Goal: Check status: Check status

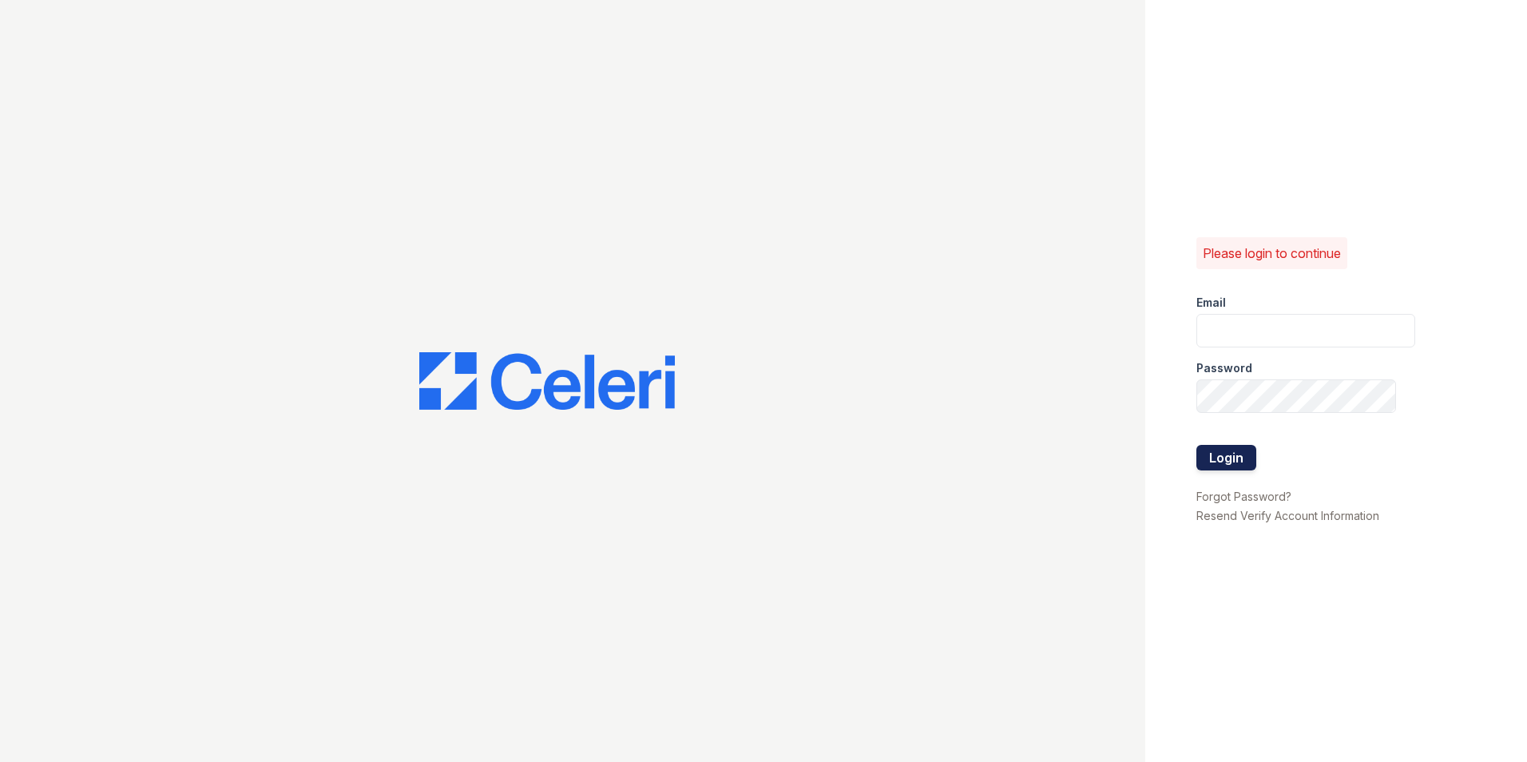
type input "washington1@cafmanagement.com"
click at [1239, 468] on button "Login" at bounding box center [1227, 458] width 60 height 26
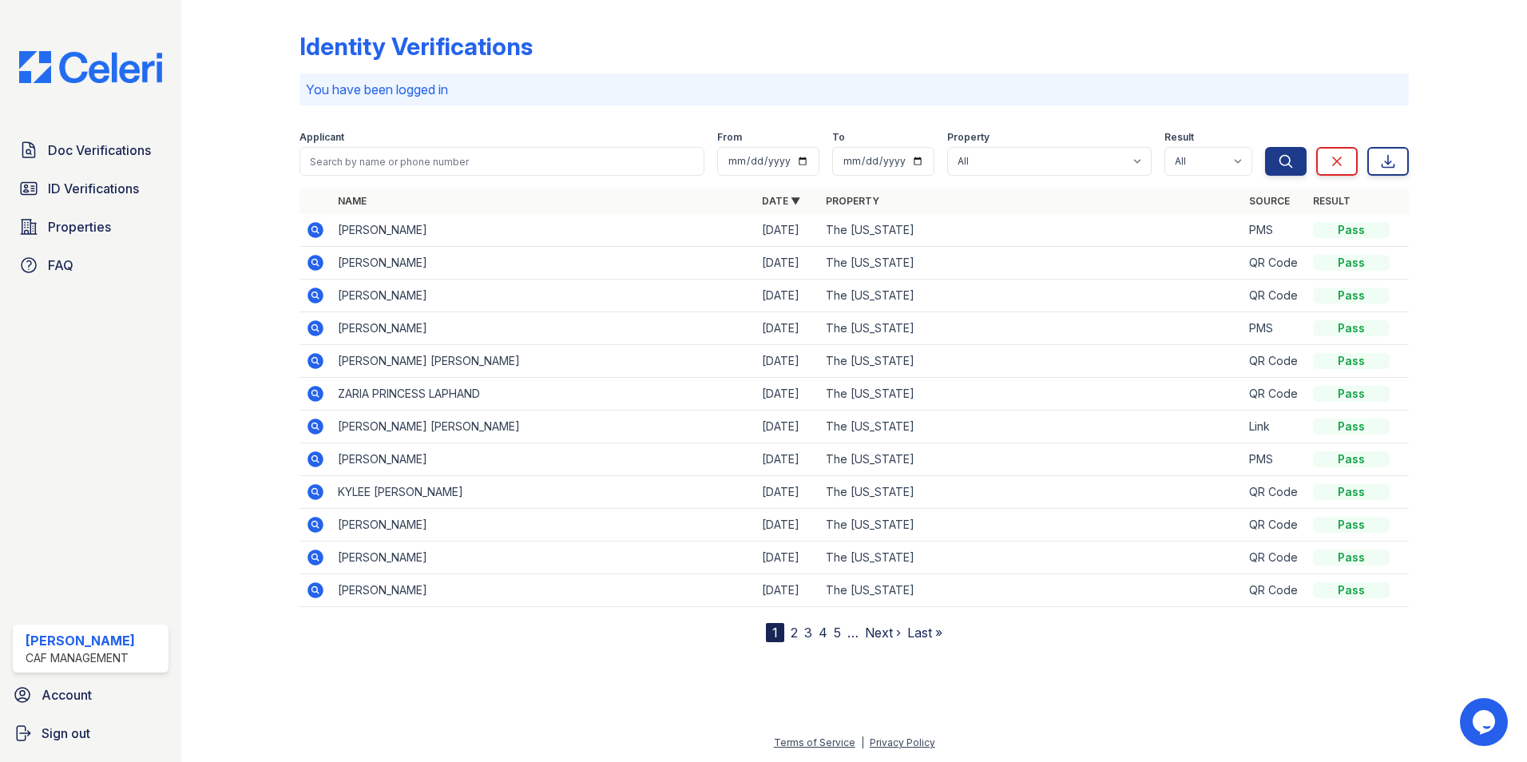
click at [313, 228] on icon at bounding box center [314, 229] width 4 height 4
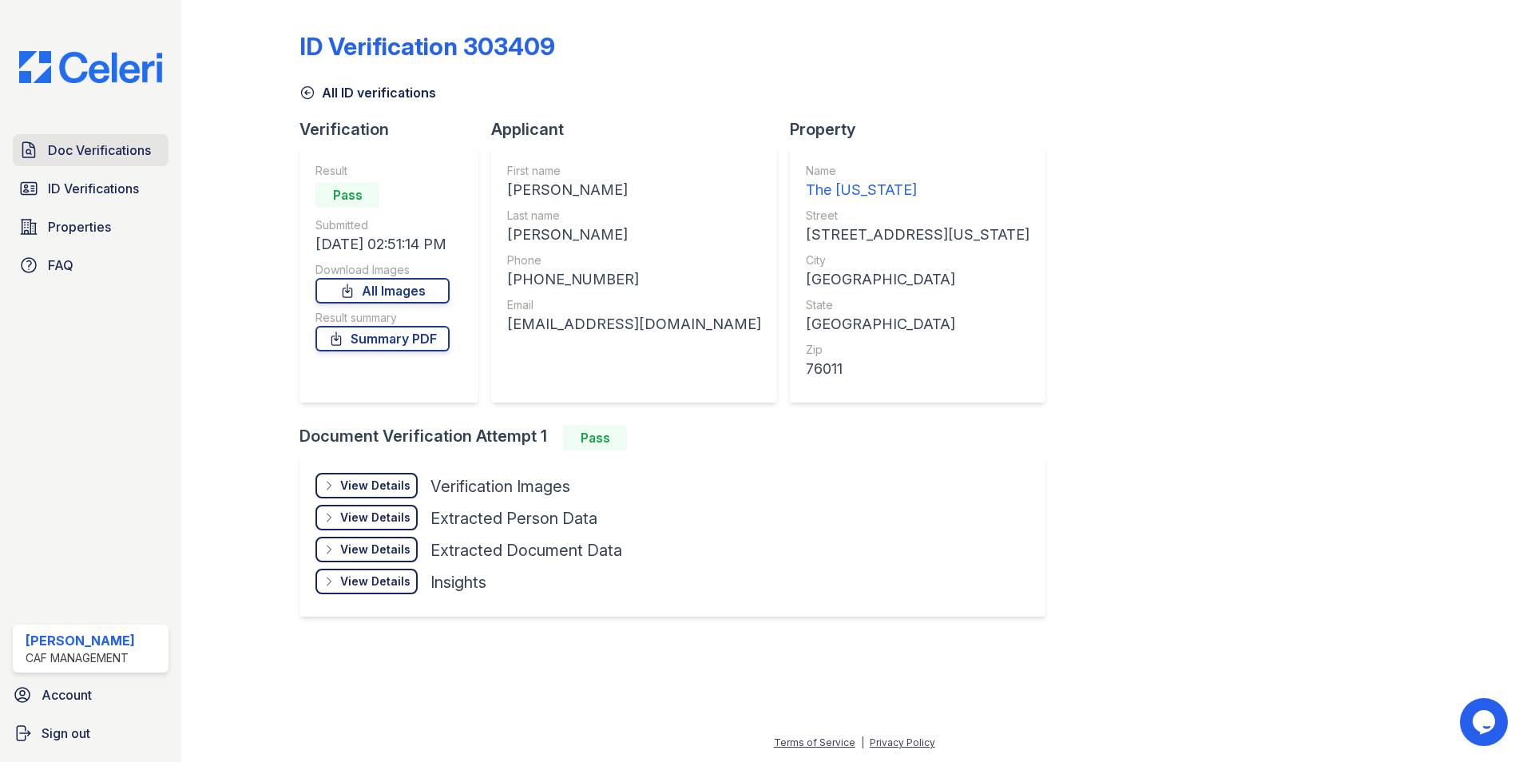
click at [109, 154] on span "Doc Verifications" at bounding box center [99, 150] width 103 height 19
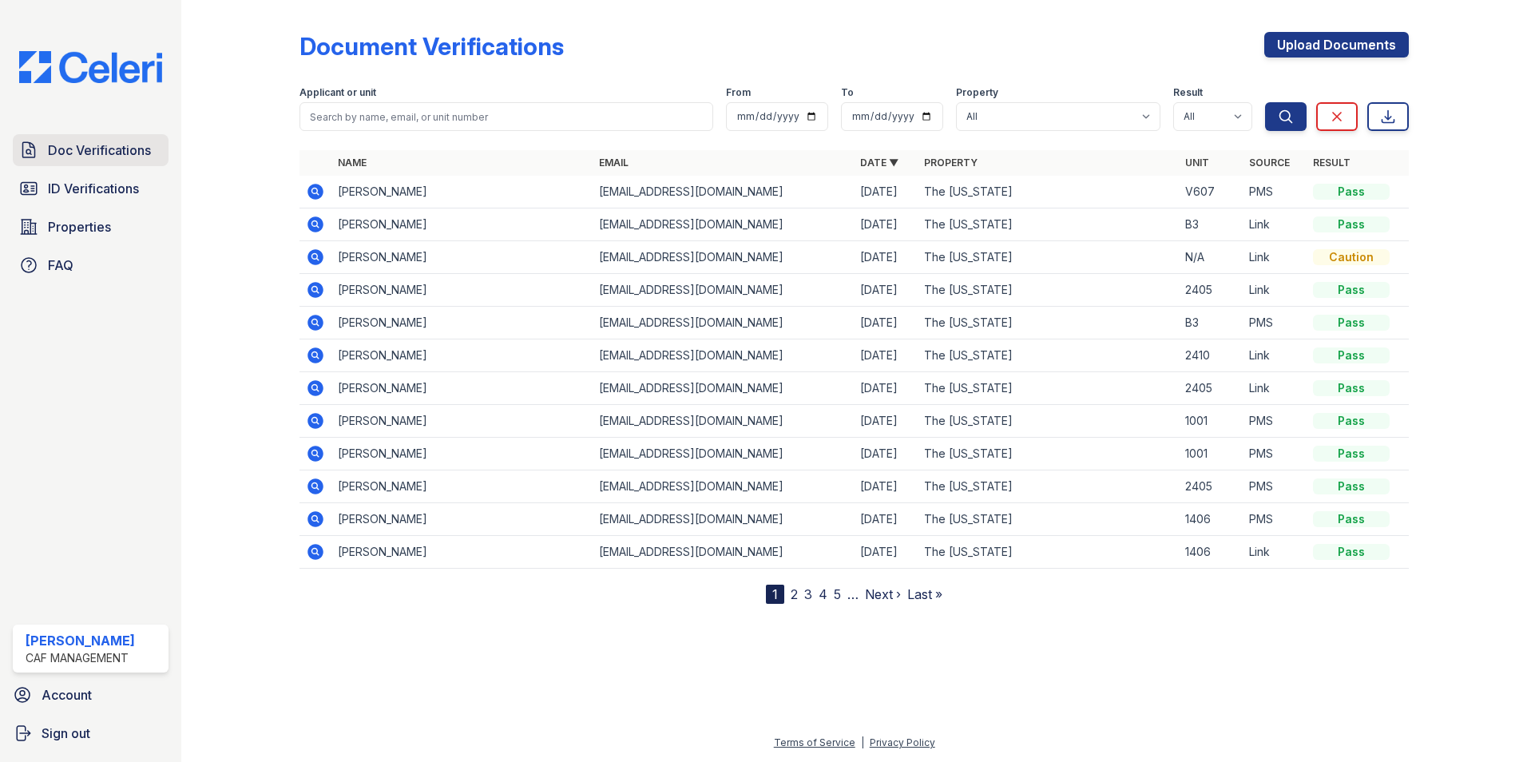
click at [91, 147] on span "Doc Verifications" at bounding box center [99, 150] width 103 height 19
click at [315, 193] on icon at bounding box center [315, 191] width 19 height 19
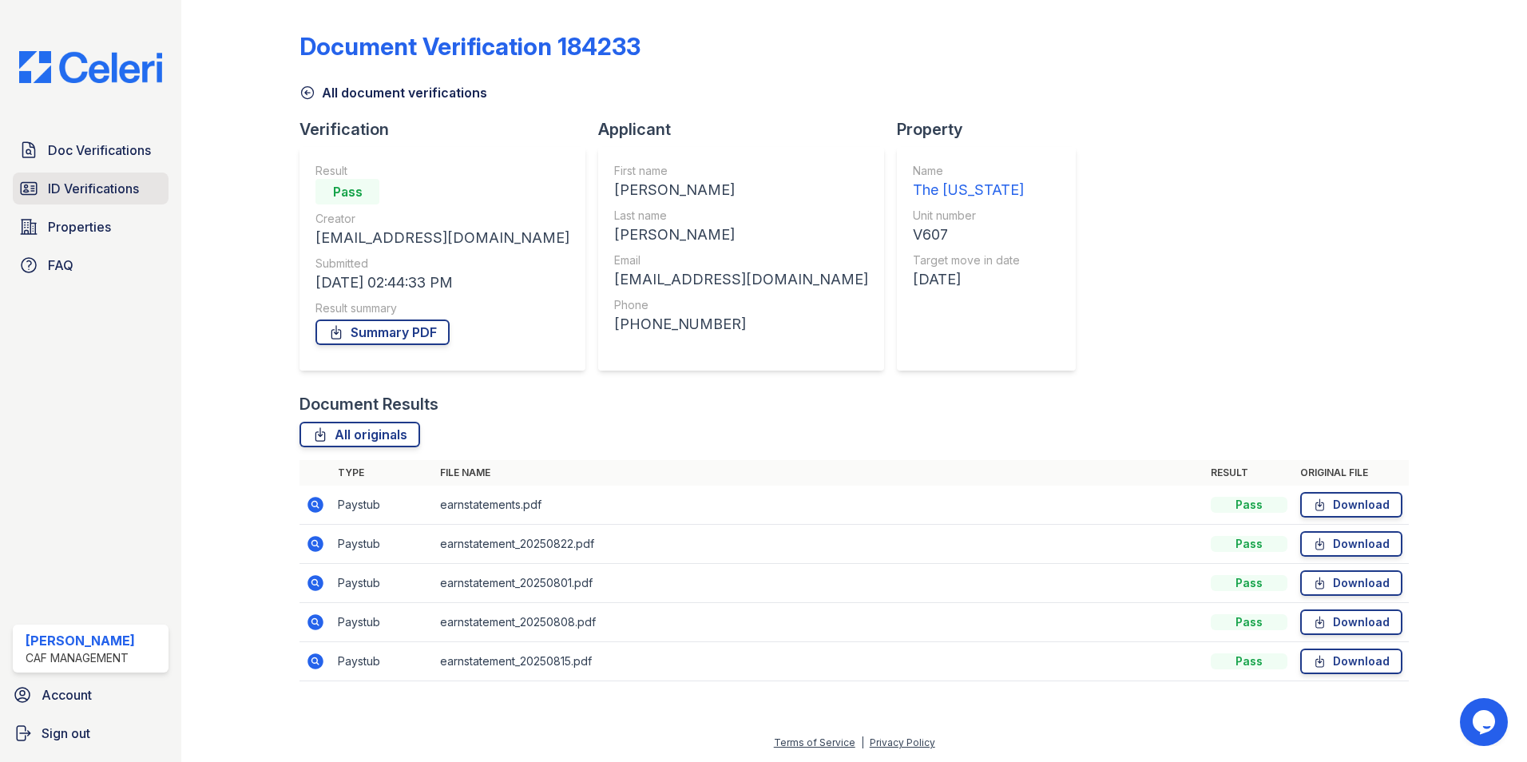
click at [82, 190] on span "ID Verifications" at bounding box center [93, 188] width 91 height 19
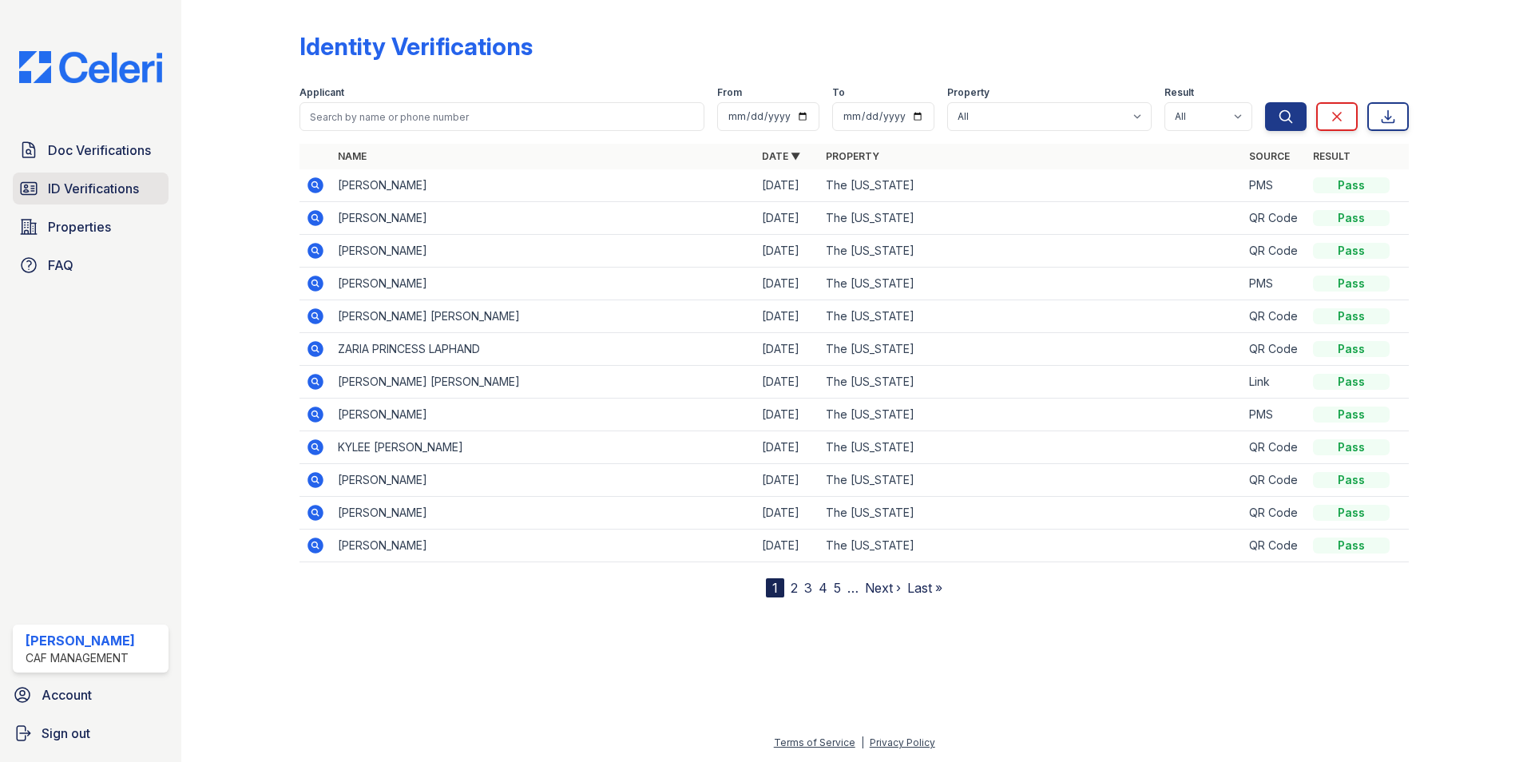
click at [93, 193] on span "ID Verifications" at bounding box center [93, 188] width 91 height 19
click at [89, 187] on span "ID Verifications" at bounding box center [93, 188] width 91 height 19
